Goal: Transaction & Acquisition: Purchase product/service

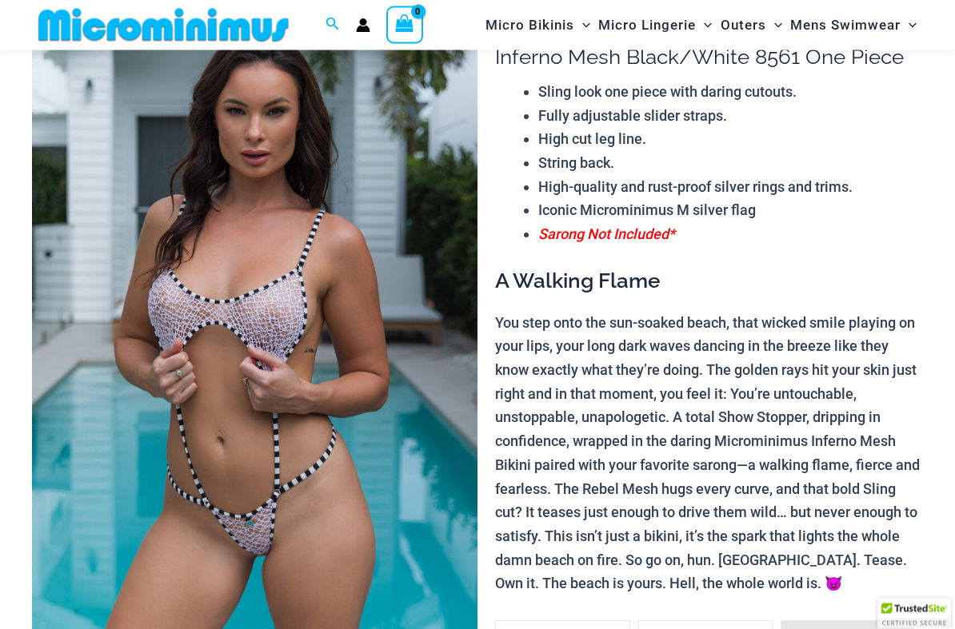
scroll to position [110, 0]
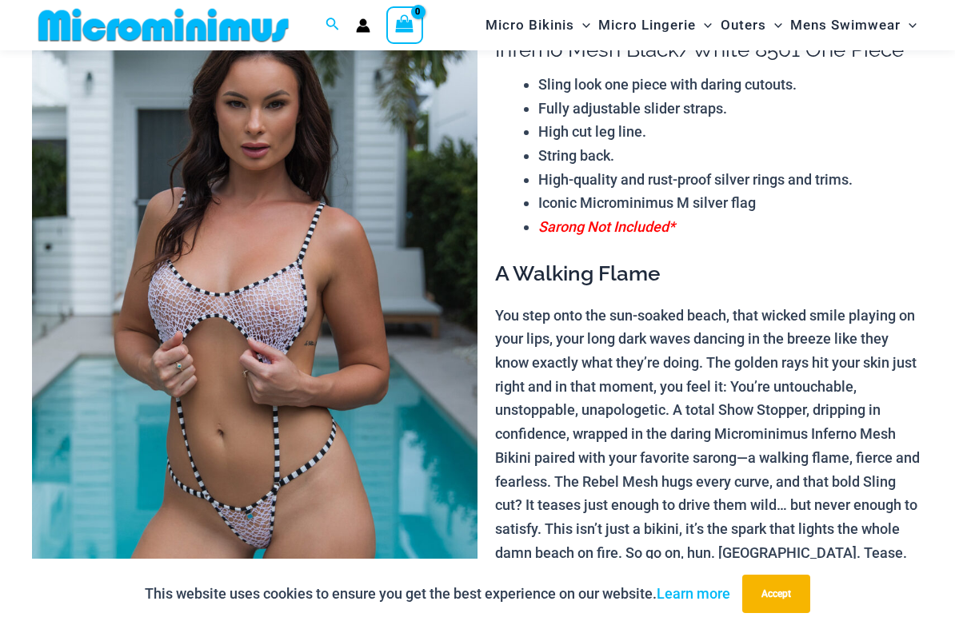
click at [140, 412] on img at bounding box center [254, 322] width 445 height 669
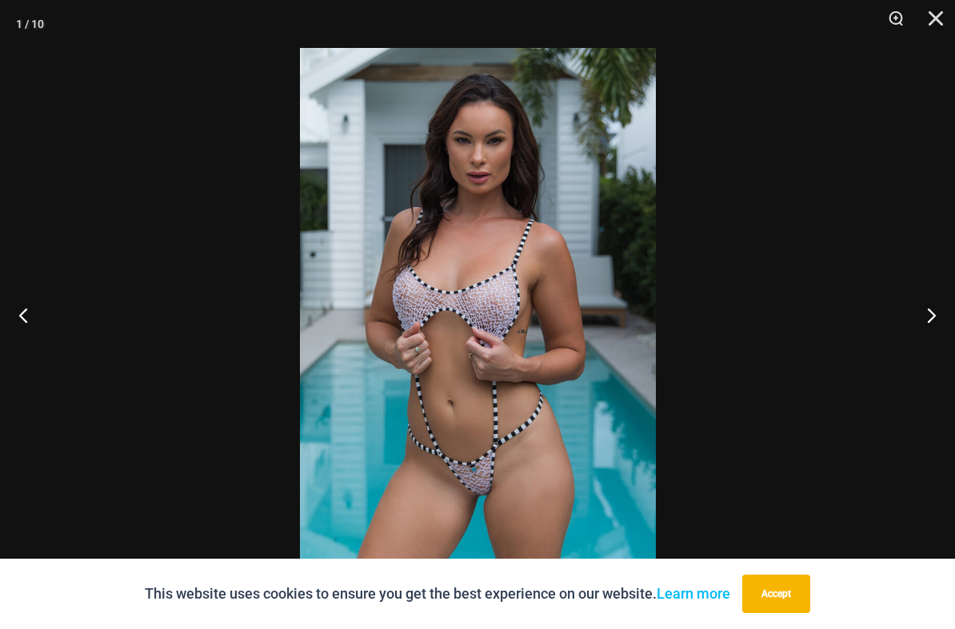
click at [10, 310] on button "Previous" at bounding box center [30, 315] width 60 height 80
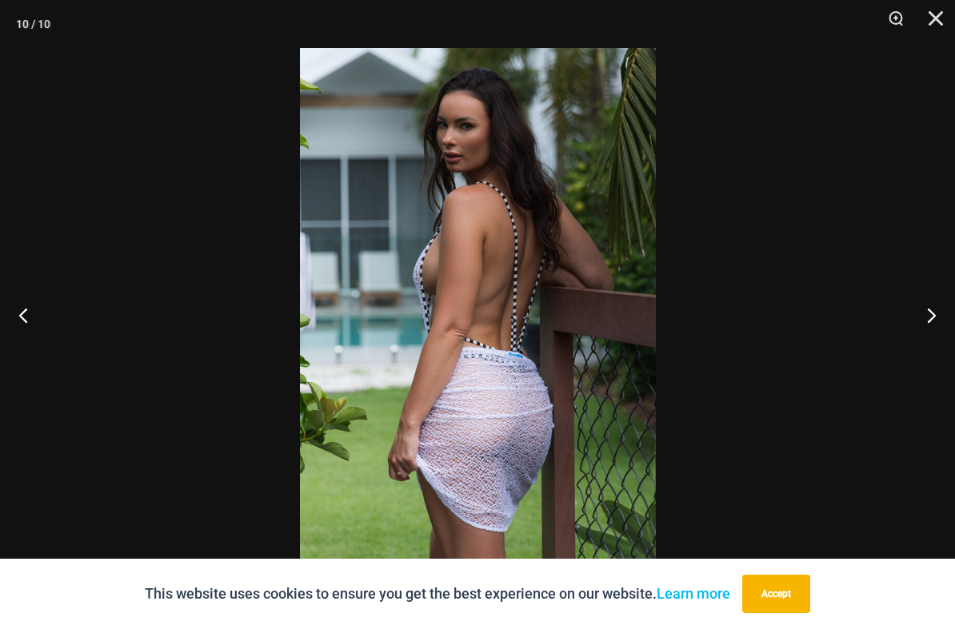
click at [9, 308] on button "Previous" at bounding box center [30, 315] width 60 height 80
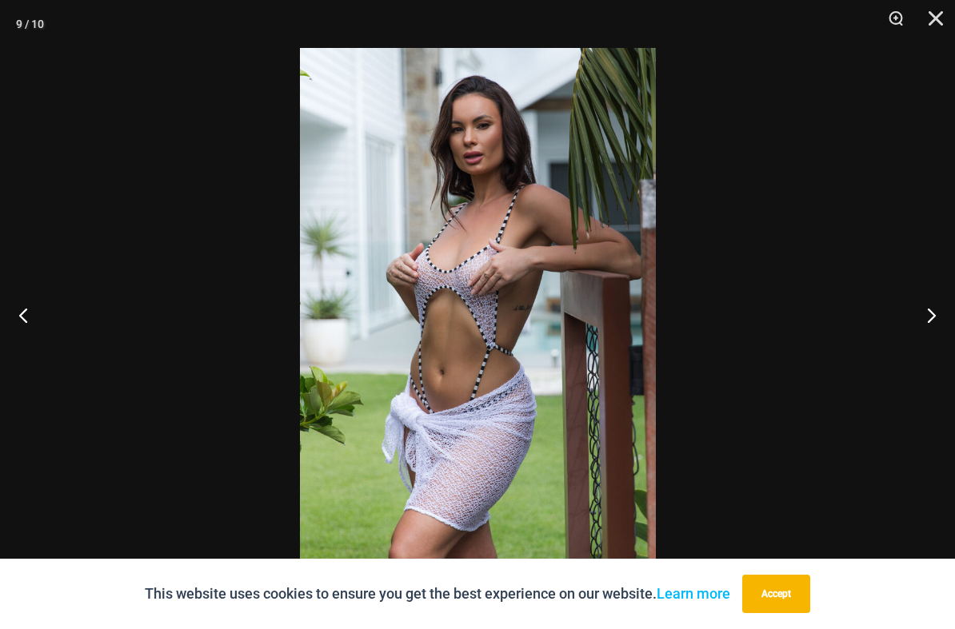
click at [9, 307] on button "Previous" at bounding box center [30, 315] width 60 height 80
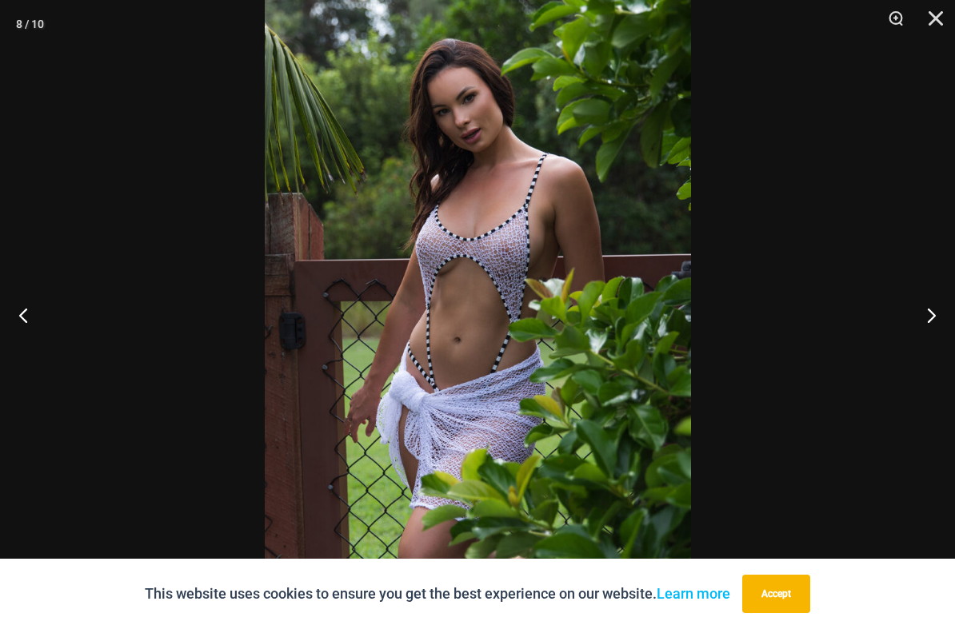
click at [23, 320] on button "Previous" at bounding box center [30, 315] width 60 height 80
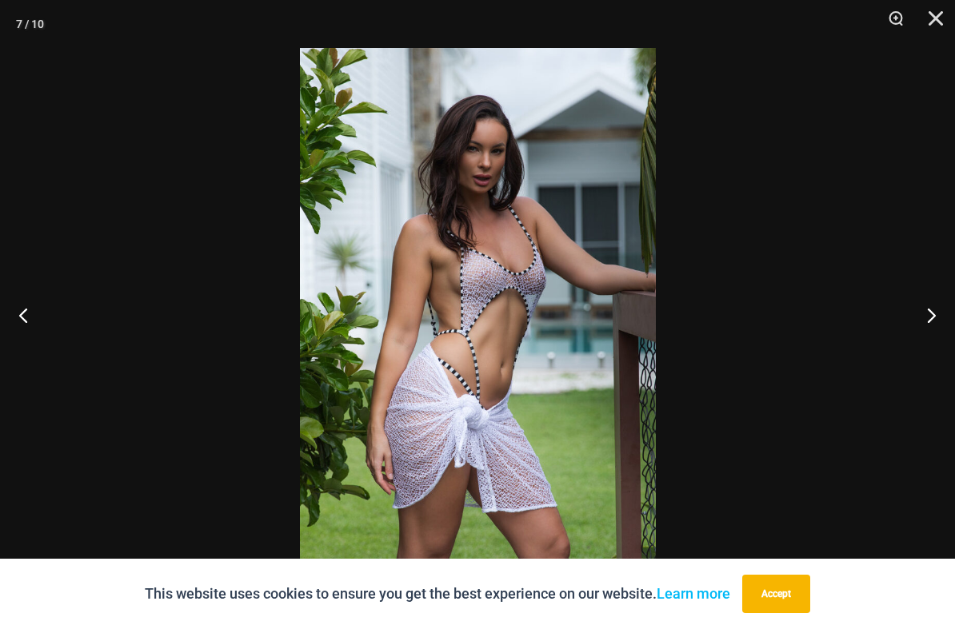
click at [22, 318] on button "Previous" at bounding box center [30, 315] width 60 height 80
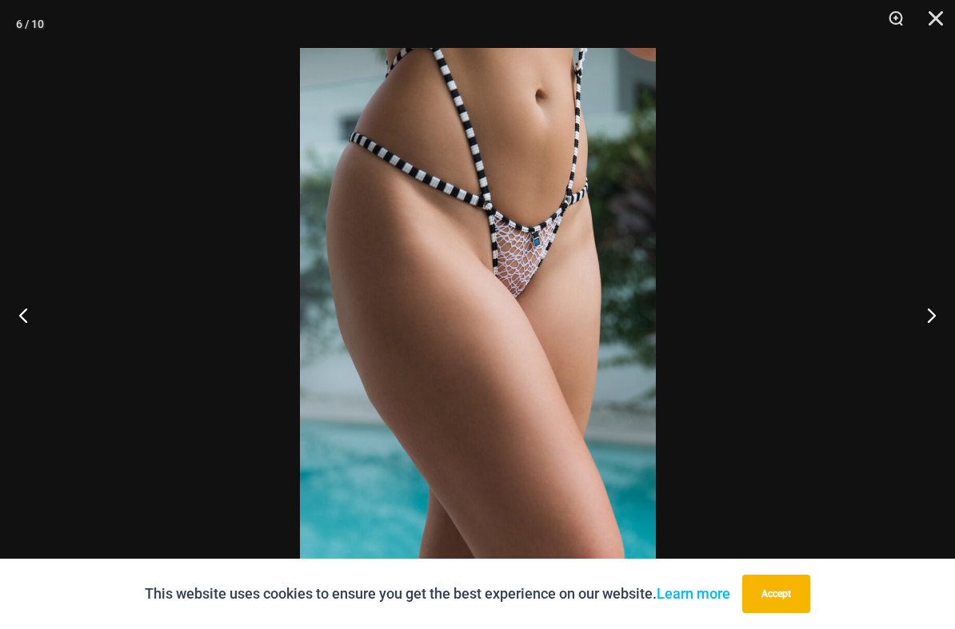
click at [24, 316] on button "Previous" at bounding box center [30, 315] width 60 height 80
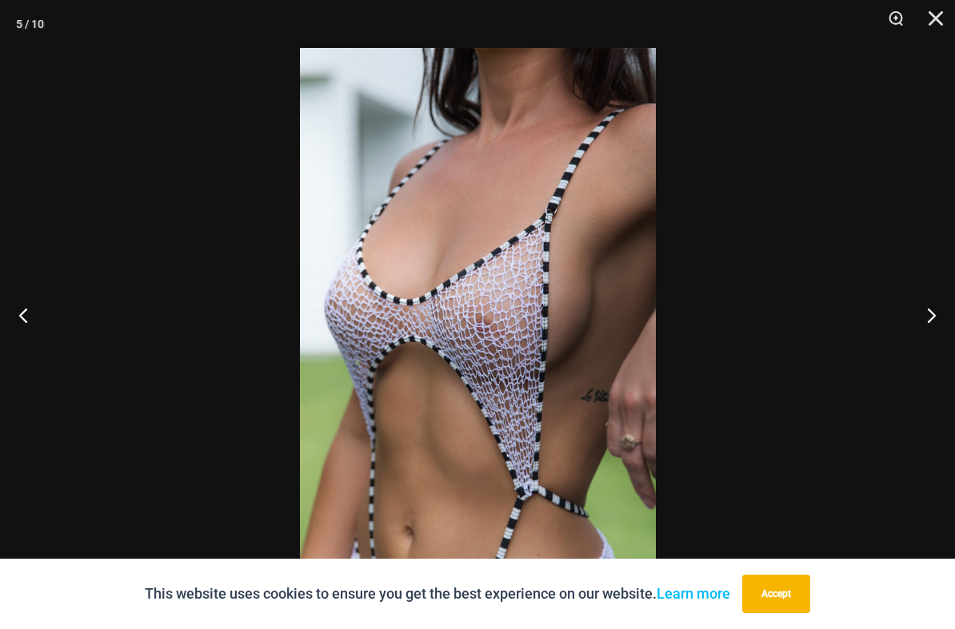
click at [23, 313] on button "Previous" at bounding box center [30, 315] width 60 height 80
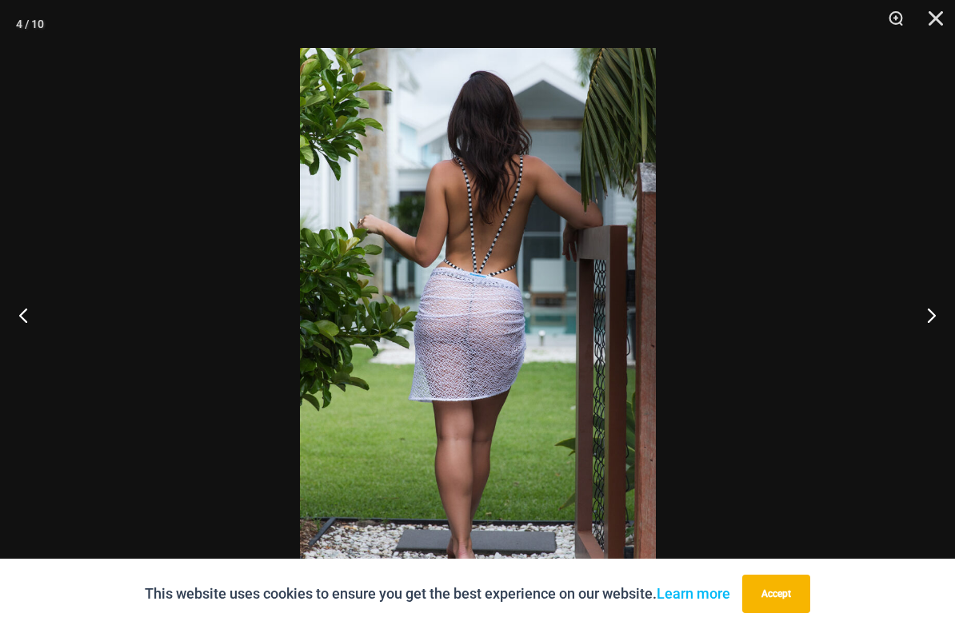
click at [22, 311] on button "Previous" at bounding box center [30, 315] width 60 height 80
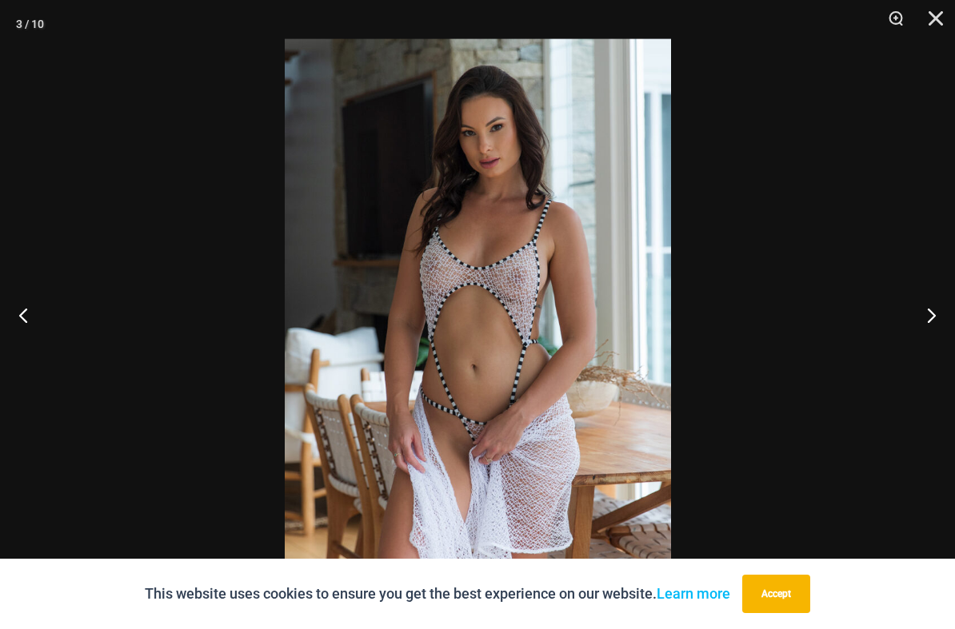
click at [26, 313] on button "Previous" at bounding box center [30, 315] width 60 height 80
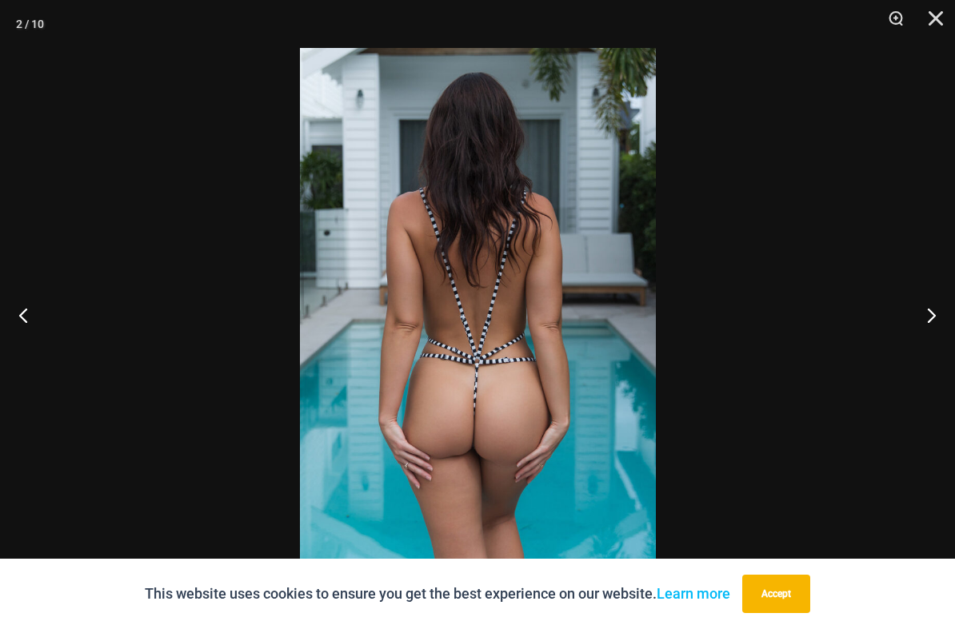
click at [29, 308] on button "Previous" at bounding box center [30, 315] width 60 height 80
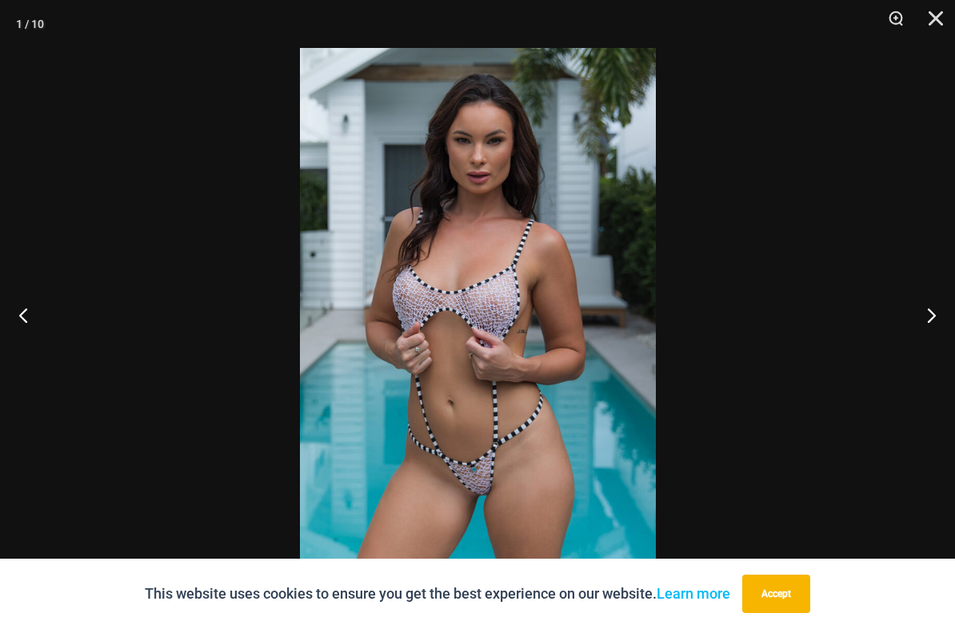
click at [25, 320] on button "Previous" at bounding box center [30, 315] width 60 height 80
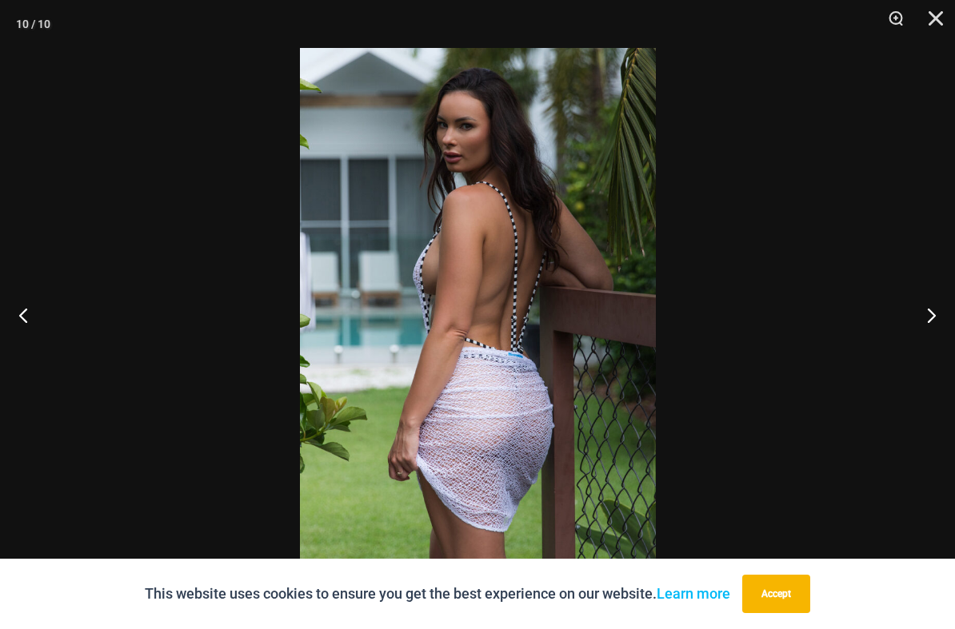
click at [26, 321] on button "Previous" at bounding box center [30, 315] width 60 height 80
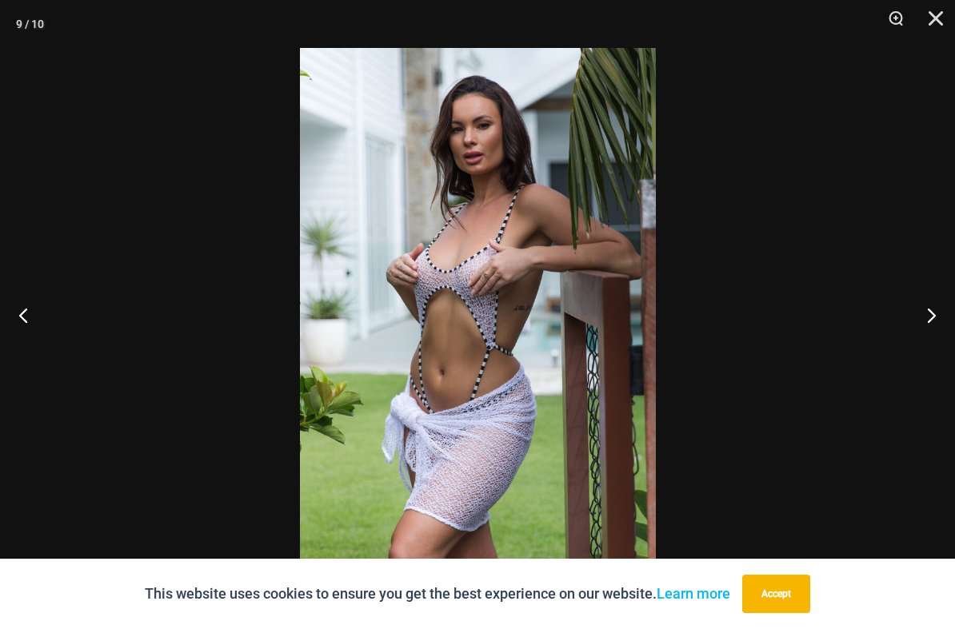
click at [28, 321] on button "Previous" at bounding box center [30, 315] width 60 height 80
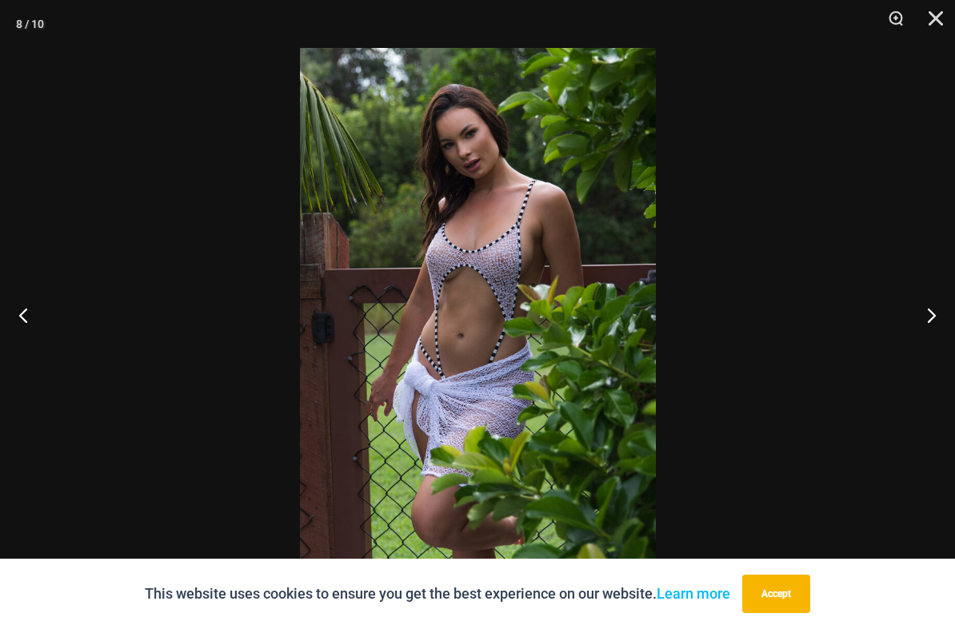
click at [24, 318] on button "Previous" at bounding box center [30, 315] width 60 height 80
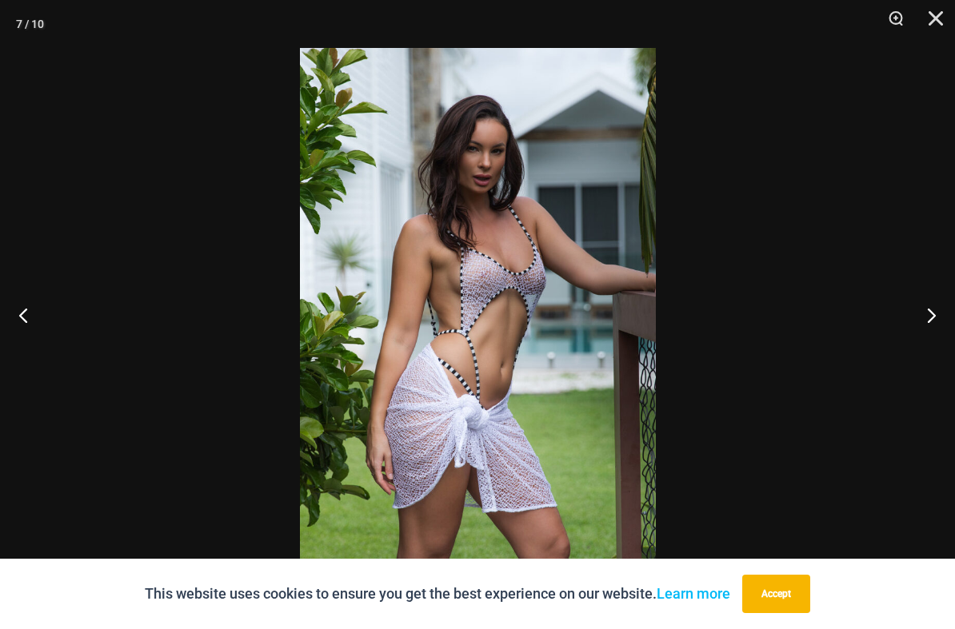
click at [26, 316] on button "Previous" at bounding box center [30, 315] width 60 height 80
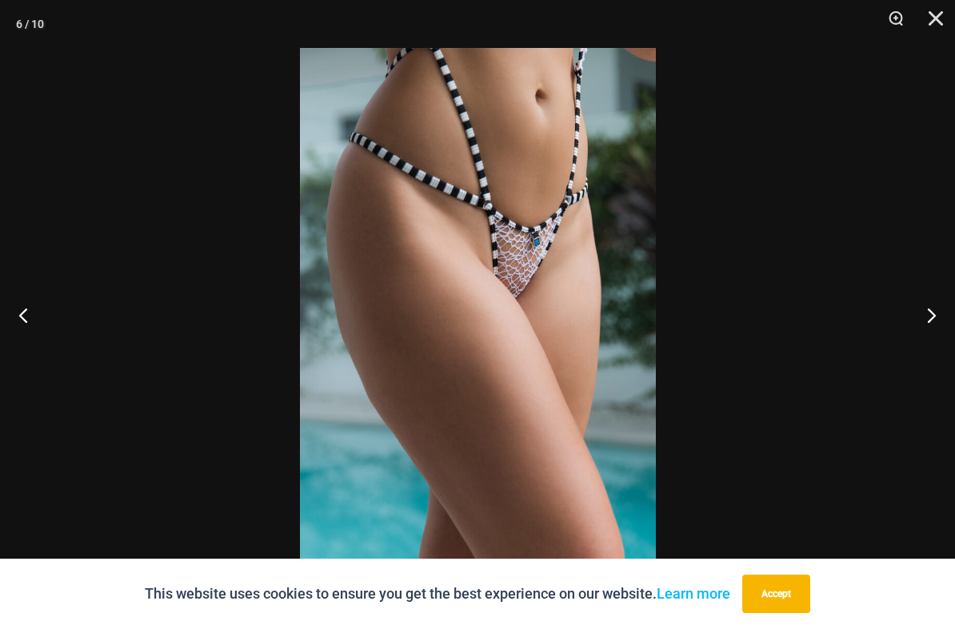
click at [26, 317] on button "Previous" at bounding box center [30, 315] width 60 height 80
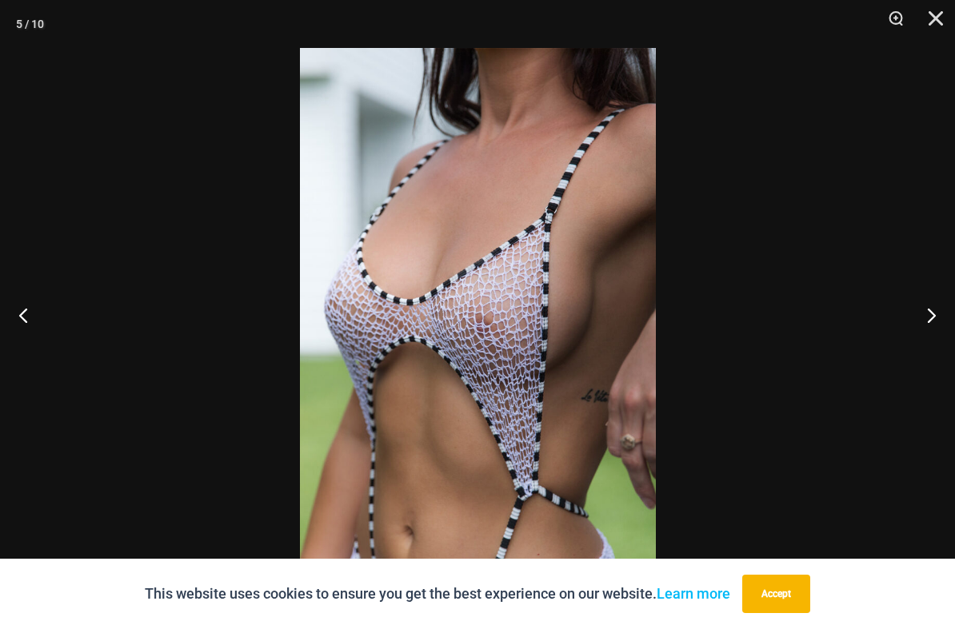
click at [27, 317] on button "Previous" at bounding box center [30, 315] width 60 height 80
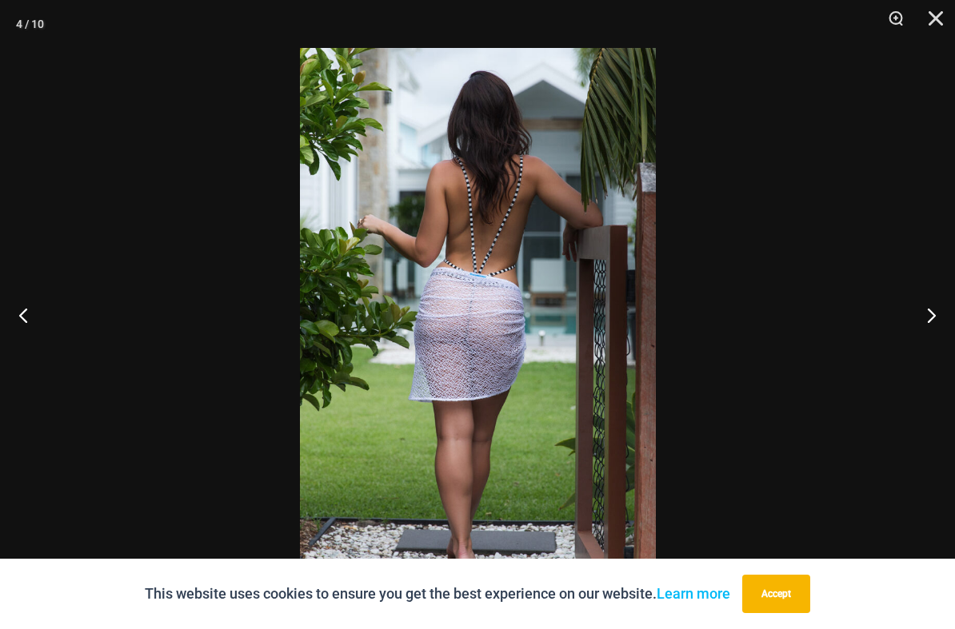
click at [27, 316] on button "Previous" at bounding box center [30, 315] width 60 height 80
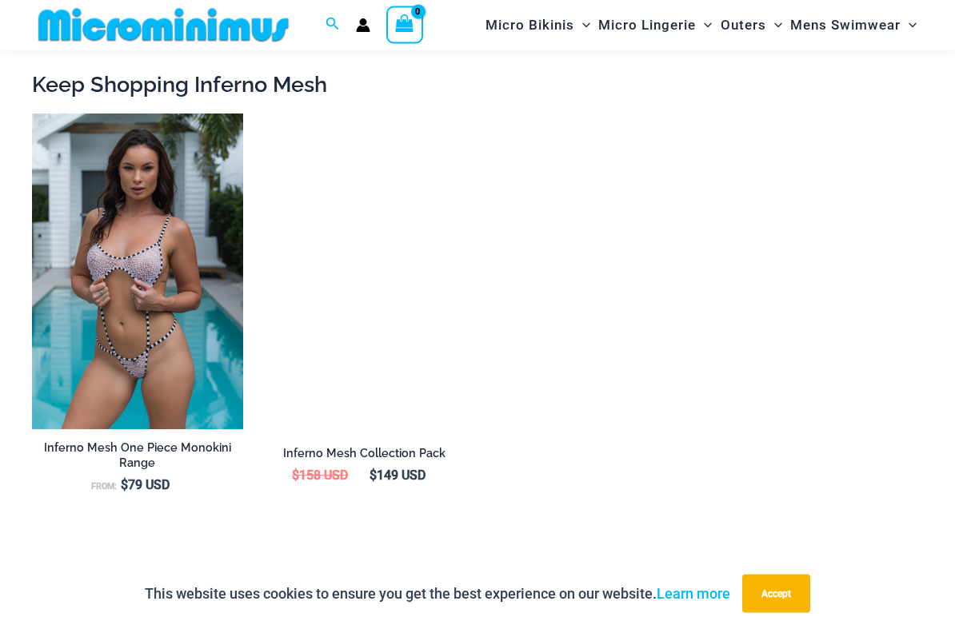
scroll to position [1457, 0]
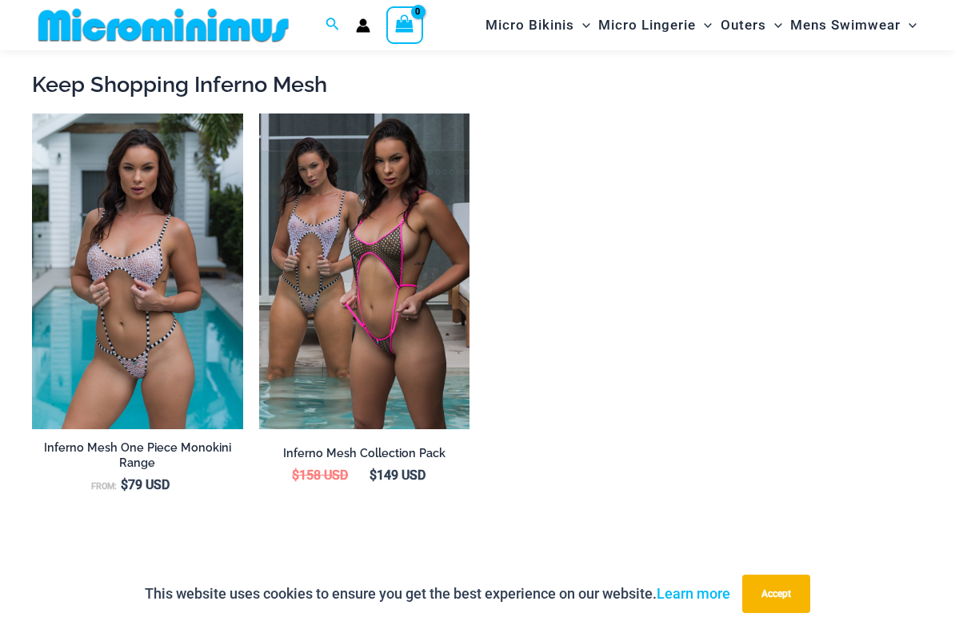
click at [259, 114] on img at bounding box center [259, 114] width 0 height 0
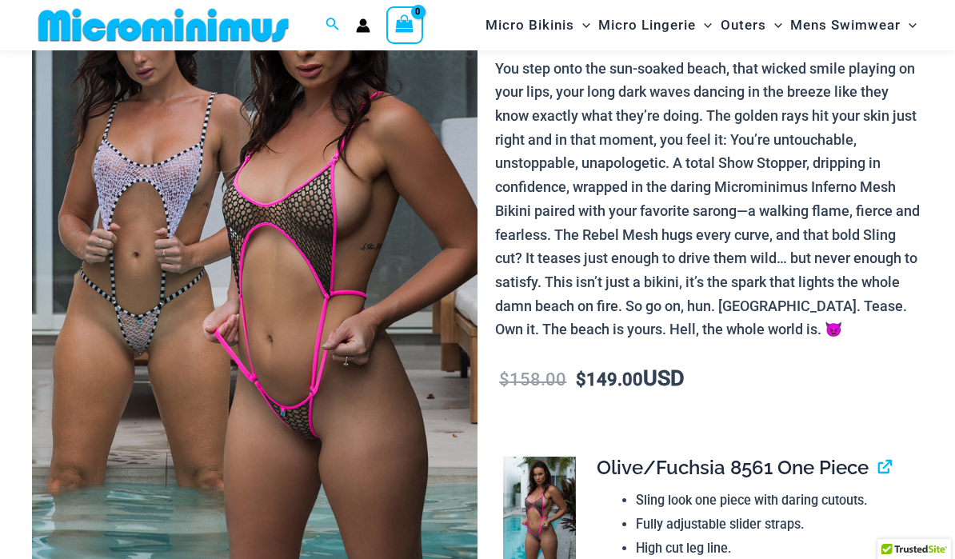
scroll to position [167, 0]
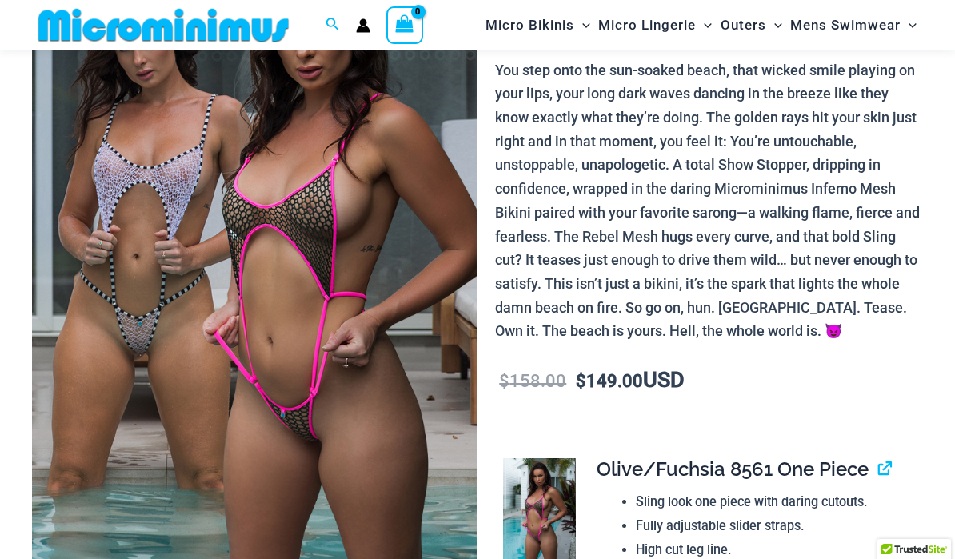
click at [250, 341] on img at bounding box center [254, 264] width 445 height 669
click at [202, 349] on img at bounding box center [254, 264] width 445 height 669
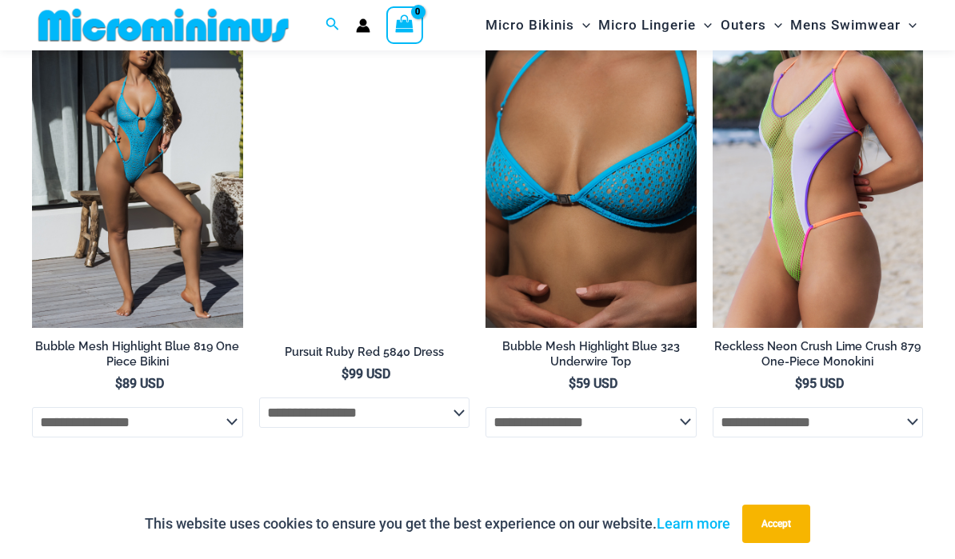
scroll to position [4656, 0]
